Goal: Book appointment/travel/reservation

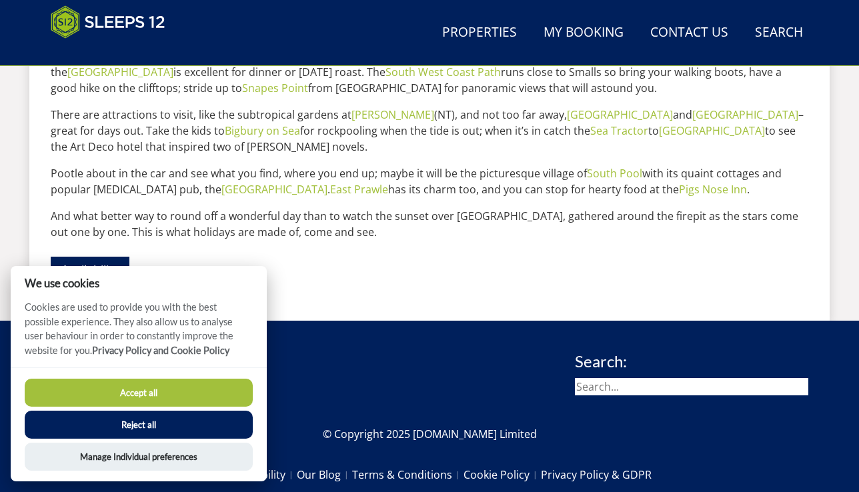
scroll to position [848, 0]
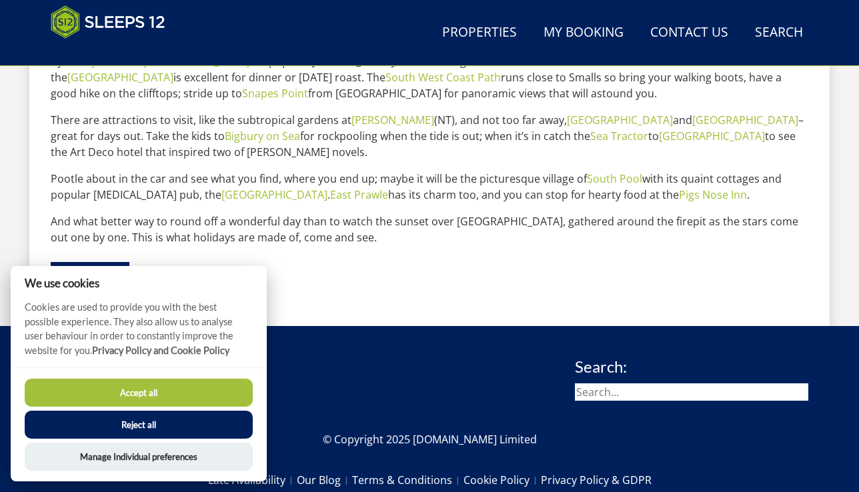
click at [128, 393] on button "Accept all" at bounding box center [139, 393] width 228 height 28
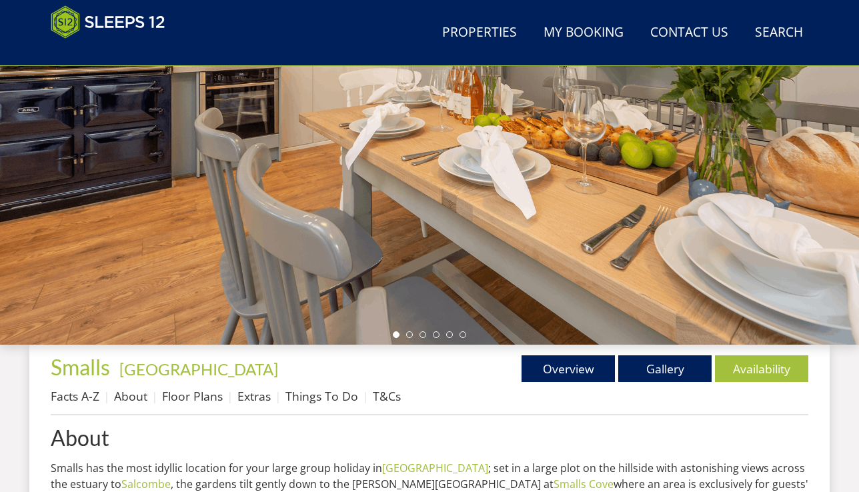
scroll to position [207, 0]
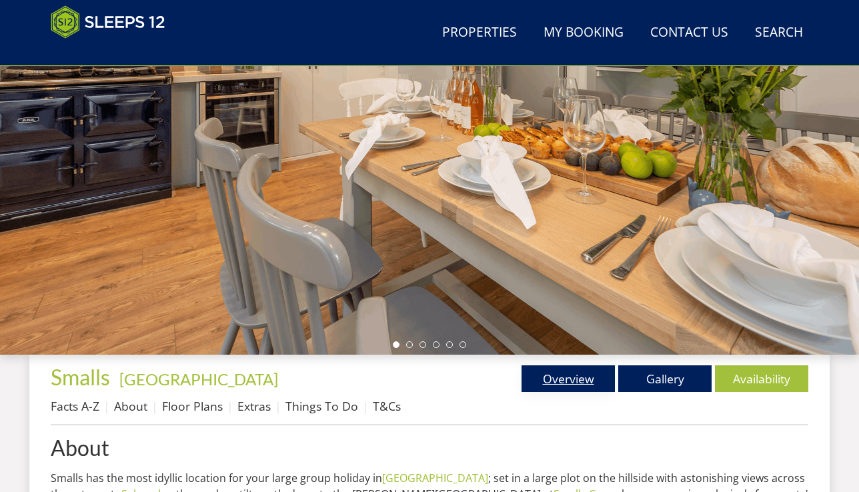
click at [542, 381] on link "Overview" at bounding box center [568, 378] width 93 height 27
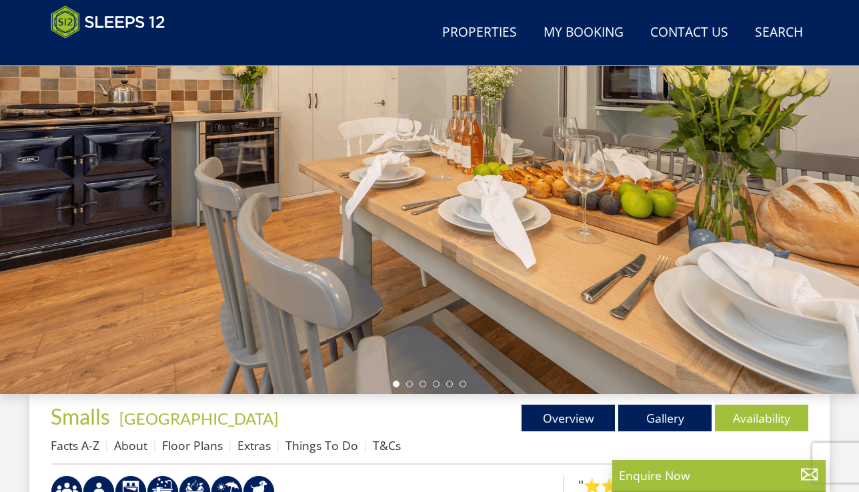
scroll to position [169, 0]
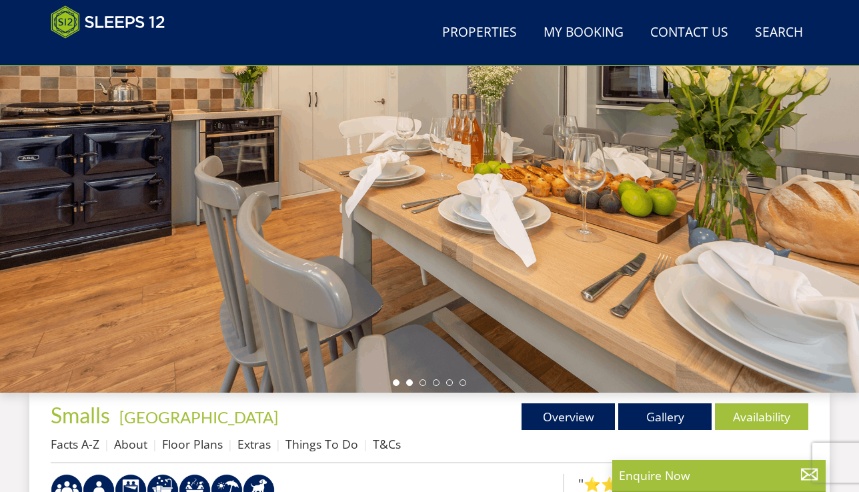
click at [410, 383] on li at bounding box center [409, 382] width 7 height 7
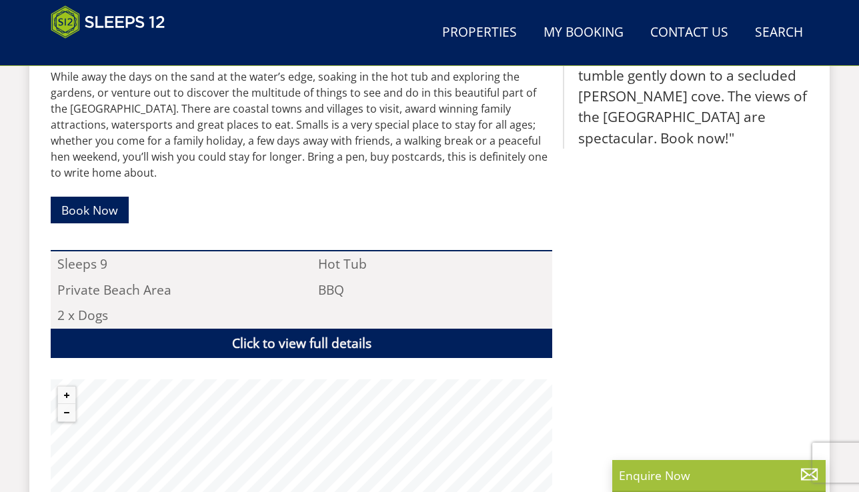
scroll to position [458, 0]
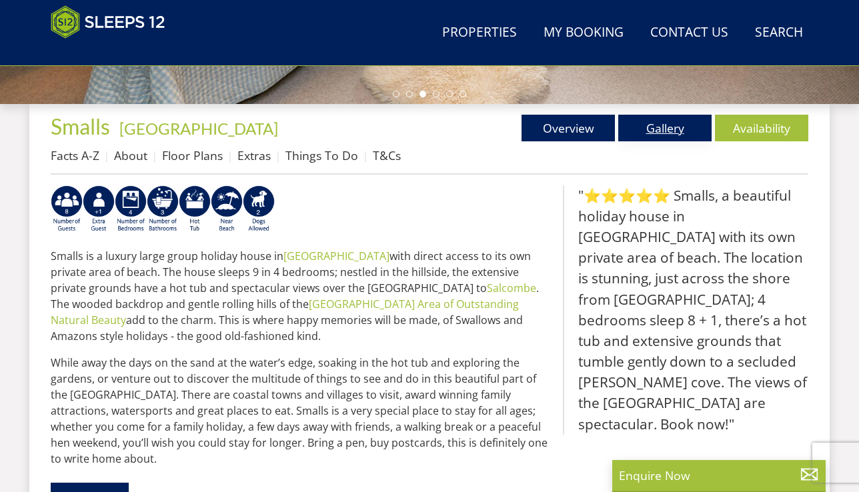
click at [668, 120] on link "Gallery" at bounding box center [664, 128] width 93 height 27
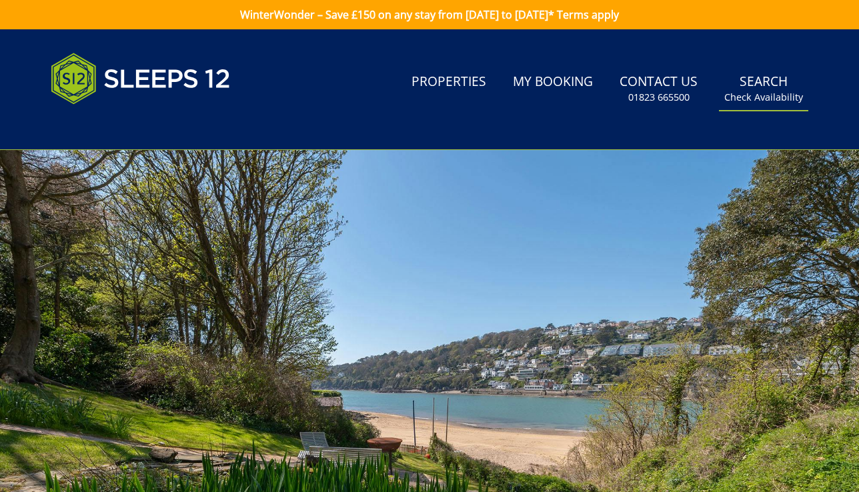
click at [770, 86] on link "Search Check Availability" at bounding box center [763, 88] width 89 height 43
click at [761, 101] on small "Check Availability" at bounding box center [763, 97] width 79 height 13
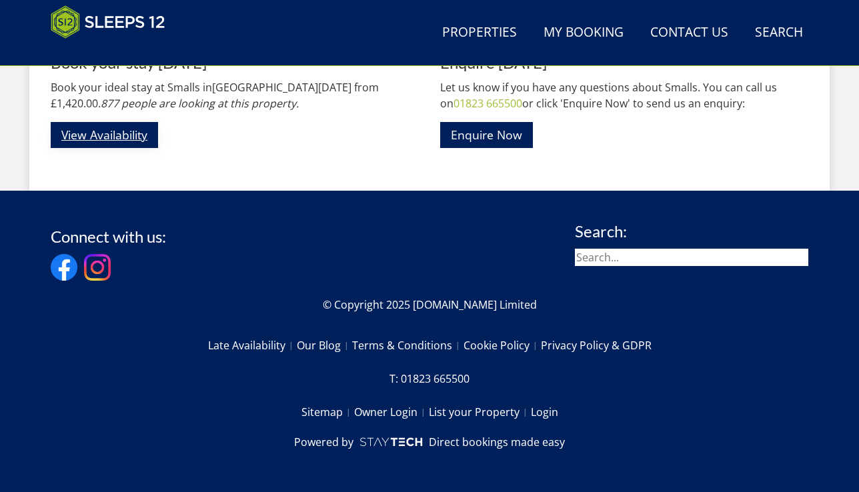
scroll to position [1963, 0]
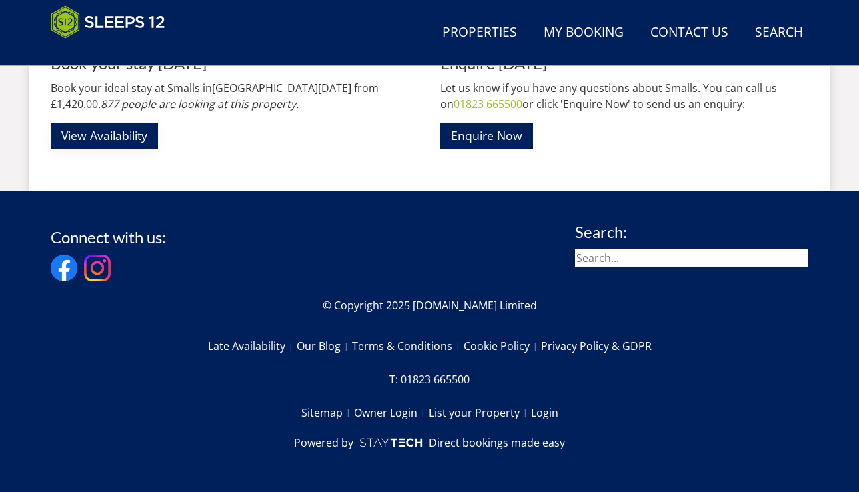
click at [91, 131] on link "View Availability" at bounding box center [104, 136] width 107 height 26
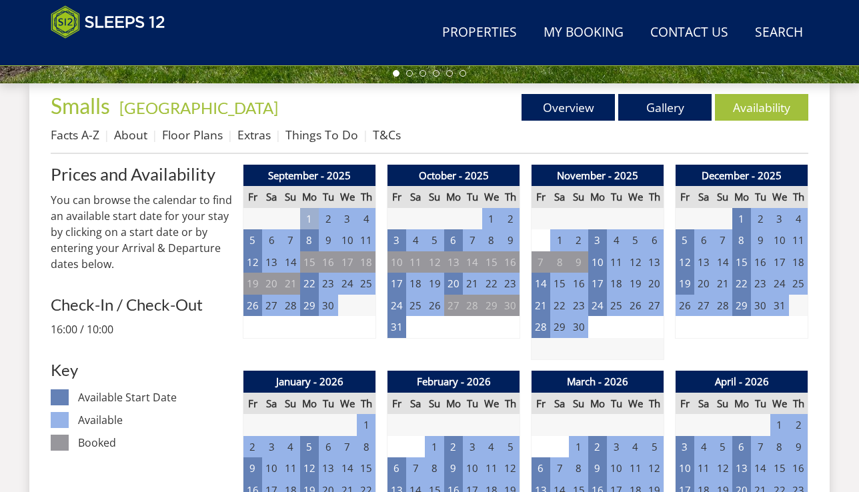
scroll to position [442, 0]
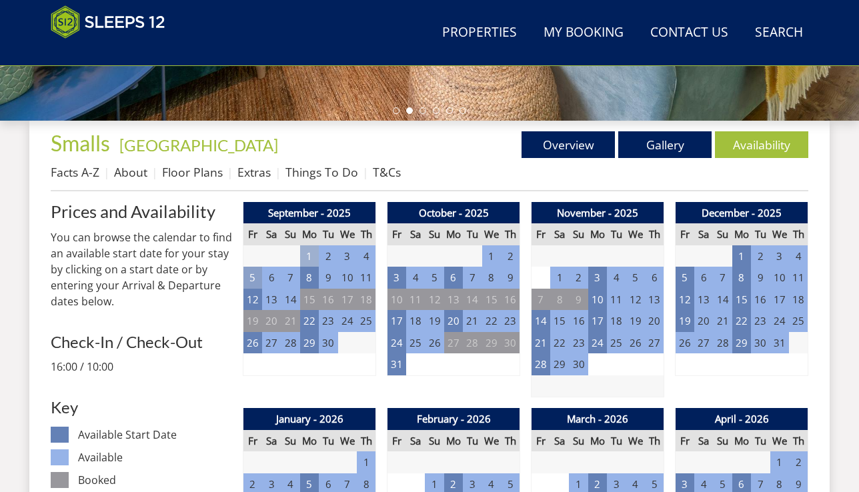
click at [255, 276] on td "5" at bounding box center [252, 278] width 19 height 22
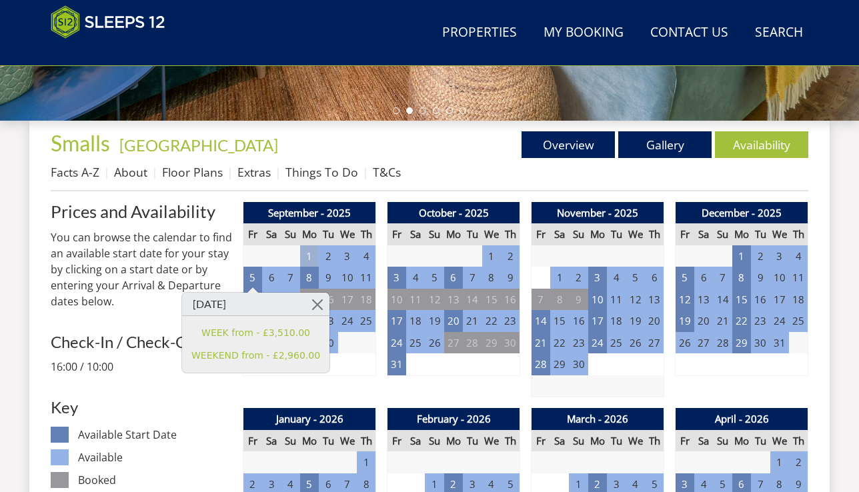
click at [221, 254] on p "You can browse the calendar to find an available start date for your stay by cl…" at bounding box center [141, 269] width 181 height 80
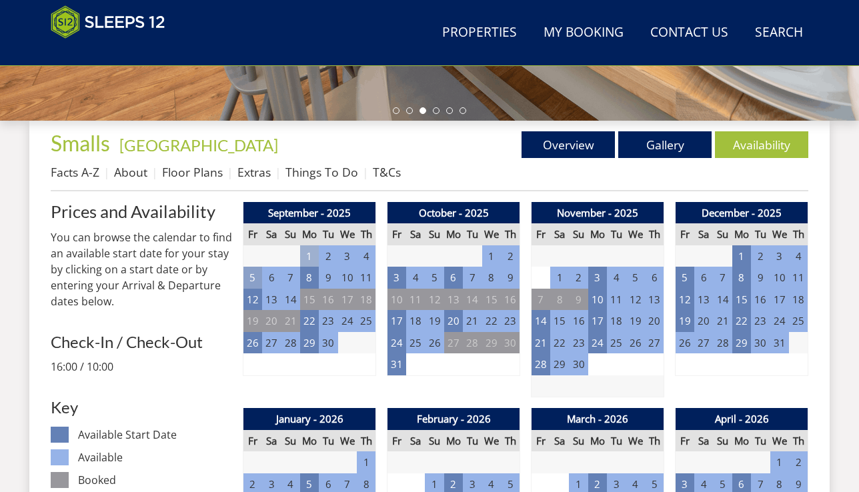
click at [250, 274] on td "5" at bounding box center [252, 278] width 19 height 22
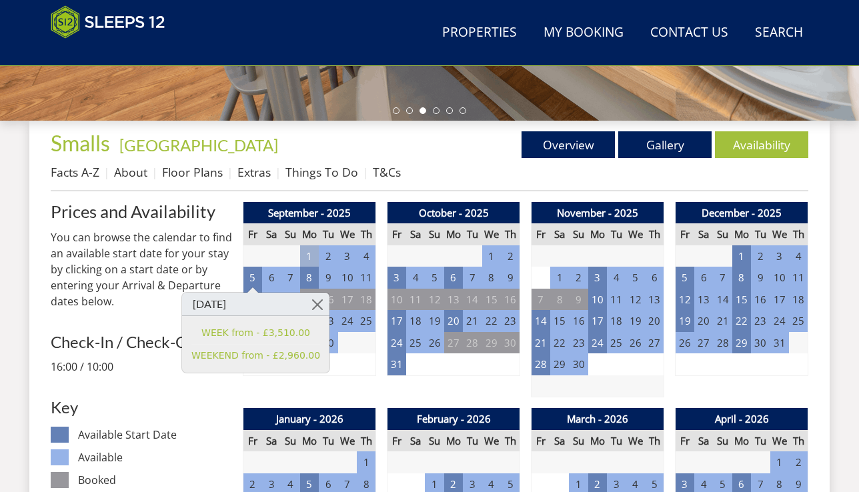
click at [201, 270] on p "You can browse the calendar to find an available start date for your stay by cl…" at bounding box center [141, 269] width 181 height 80
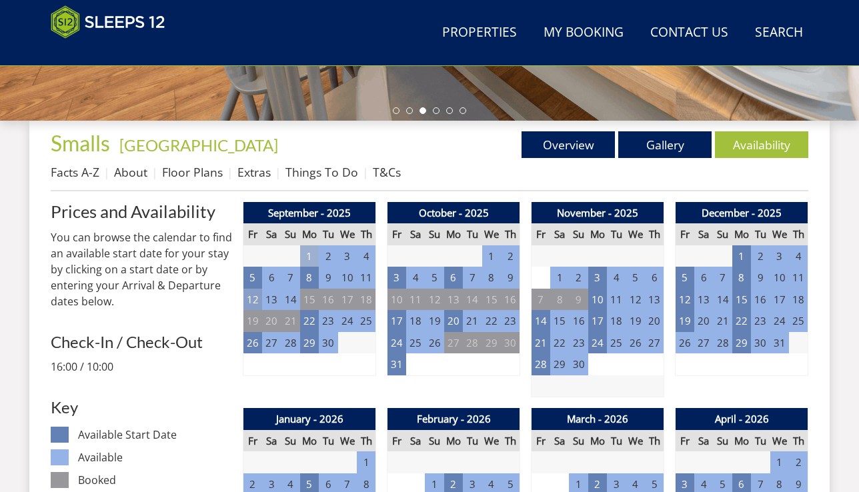
click at [255, 297] on td "12" at bounding box center [252, 300] width 19 height 22
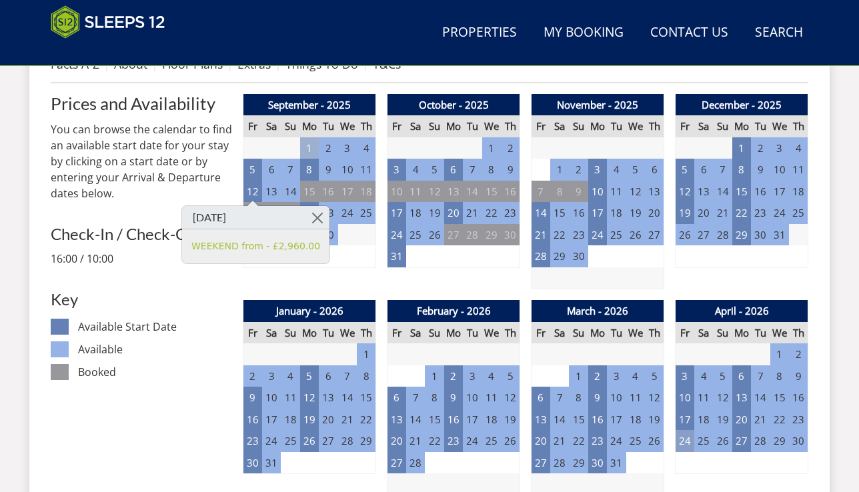
scroll to position [546, 0]
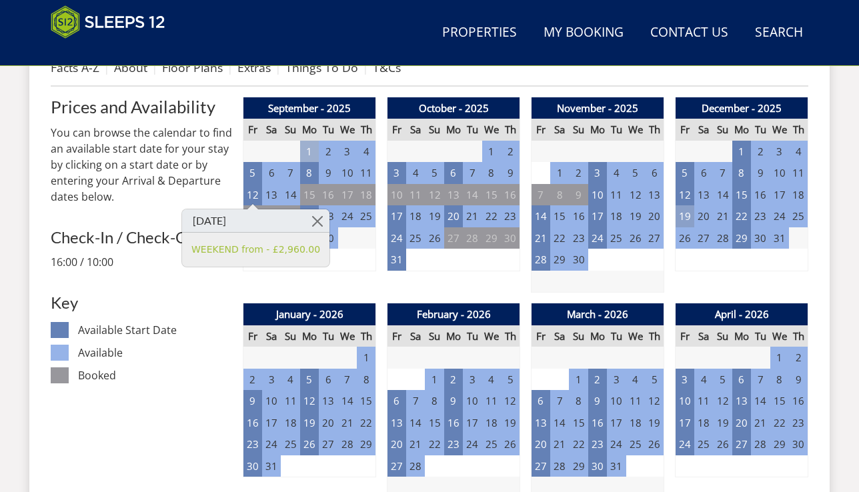
click at [683, 218] on td "19" at bounding box center [685, 216] width 19 height 22
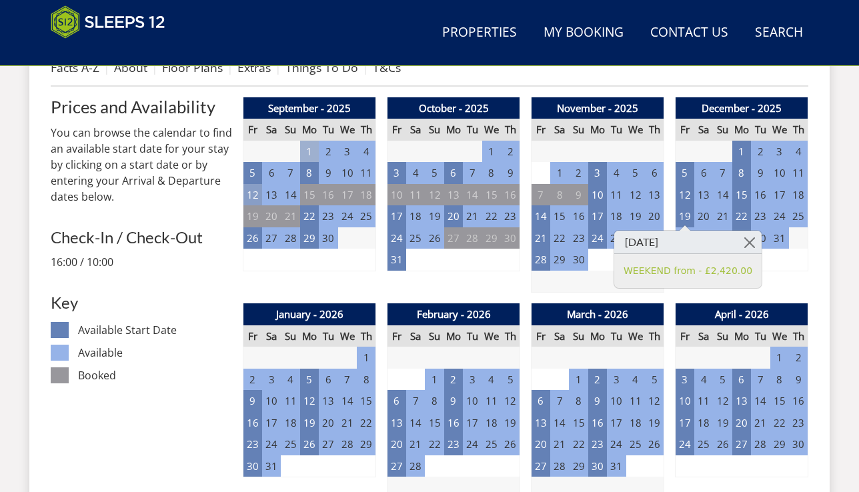
click at [251, 195] on td "12" at bounding box center [252, 195] width 19 height 22
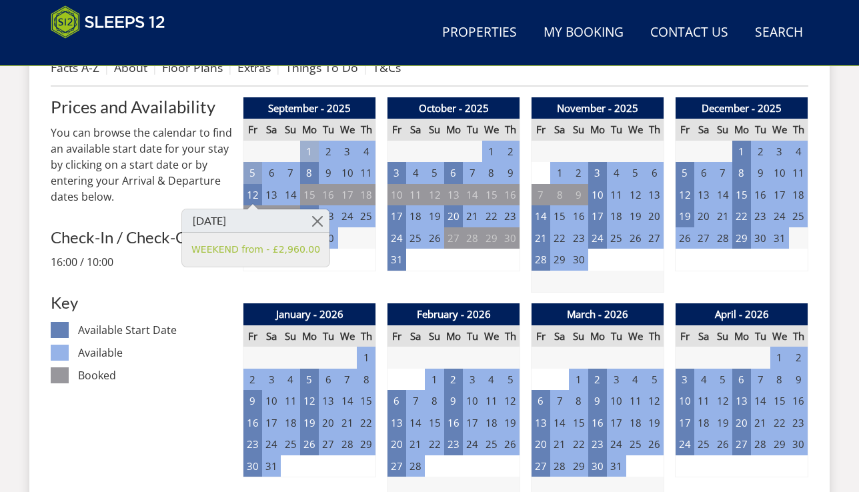
click at [252, 175] on td "5" at bounding box center [252, 173] width 19 height 22
